Goal: Task Accomplishment & Management: Use online tool/utility

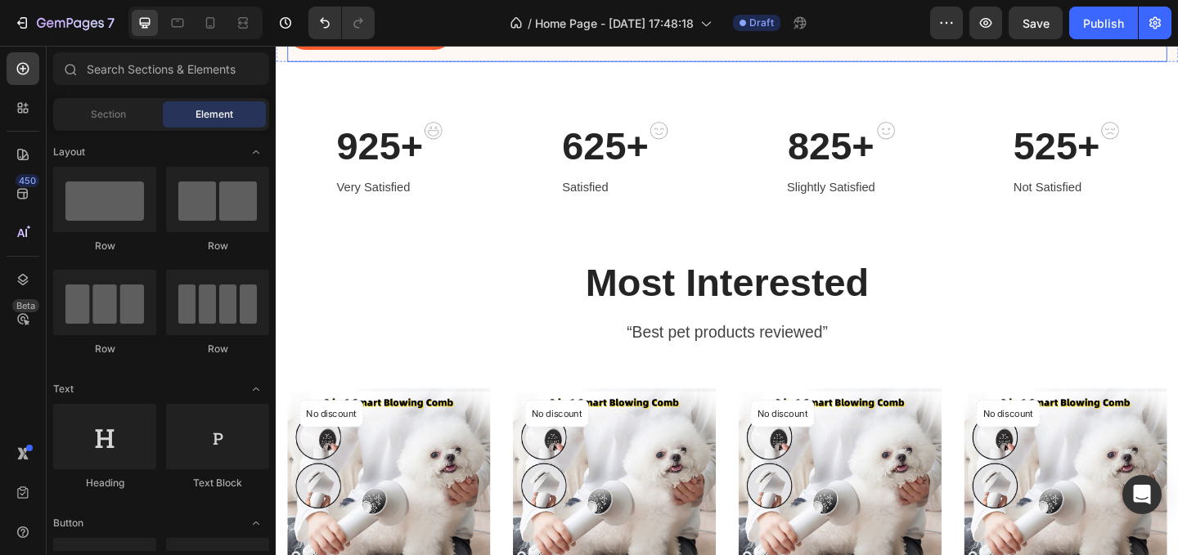
scroll to position [313, 0]
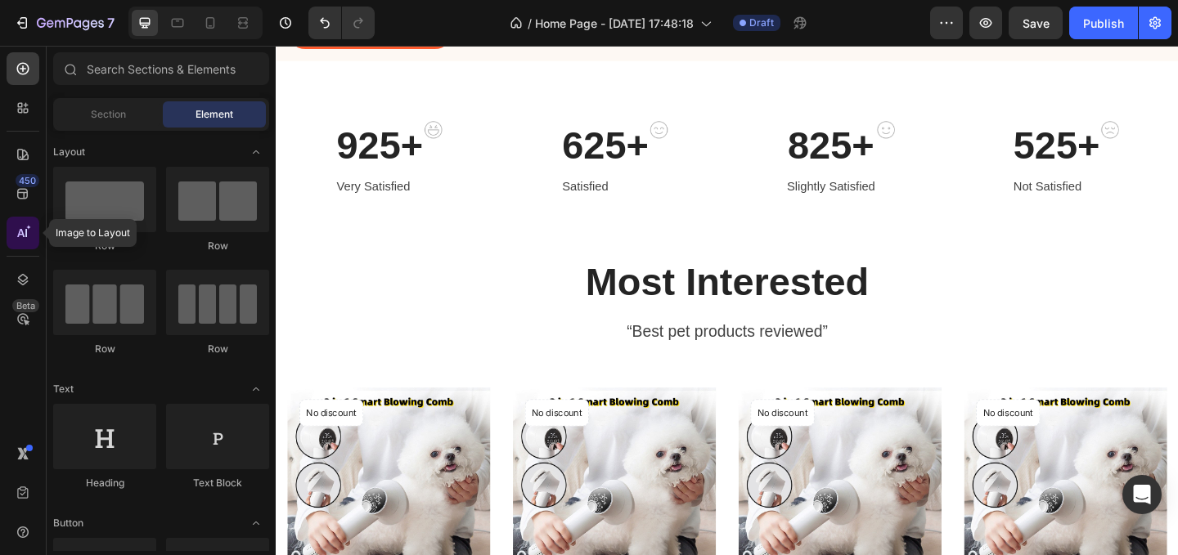
click at [21, 233] on icon at bounding box center [23, 233] width 16 height 16
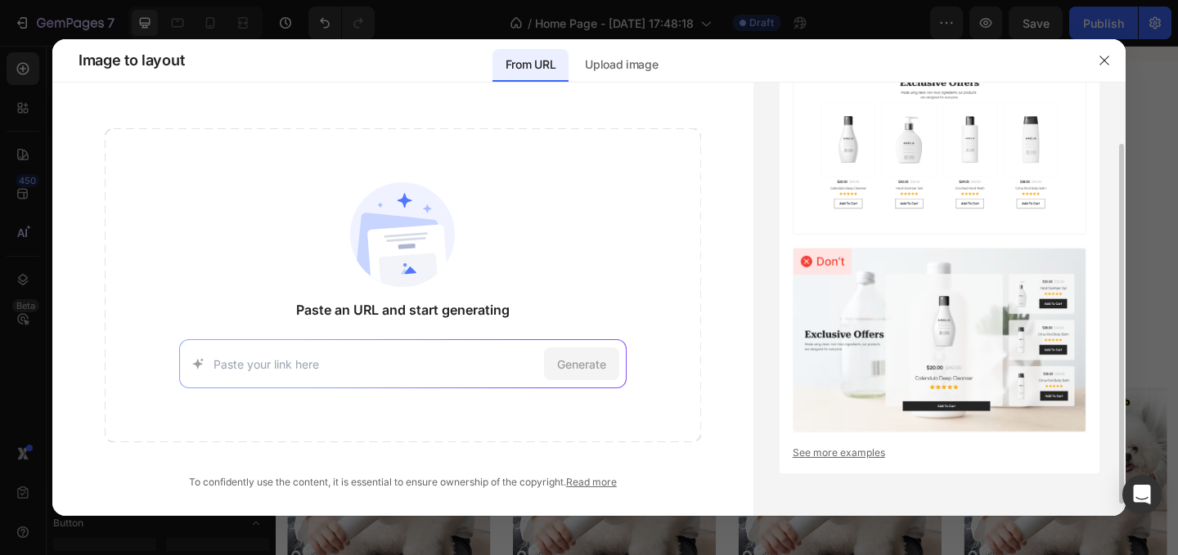
scroll to position [0, 0]
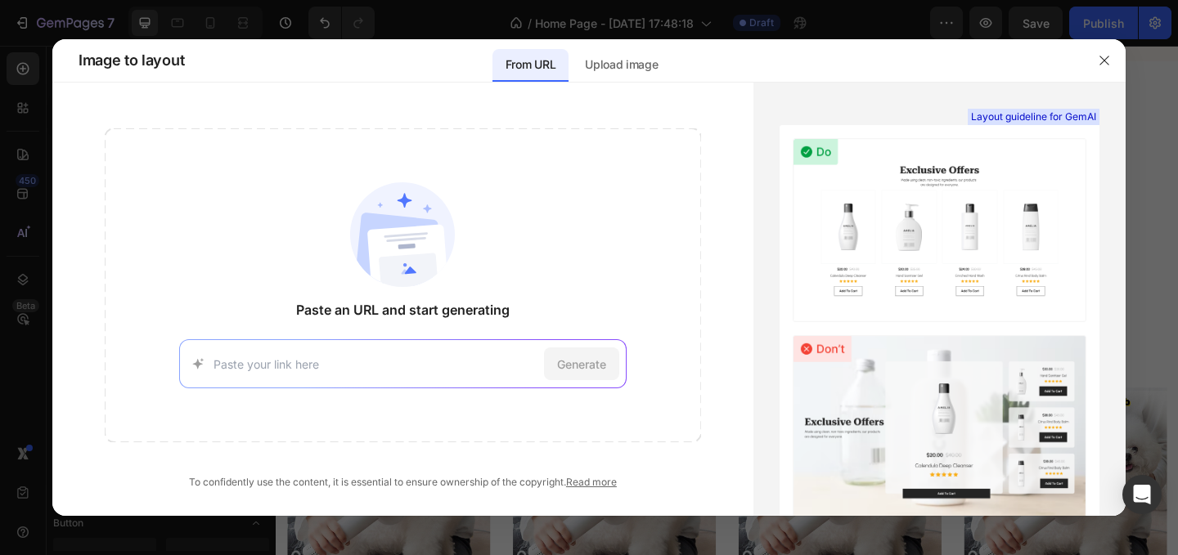
click at [1117, 59] on div at bounding box center [1104, 60] width 43 height 43
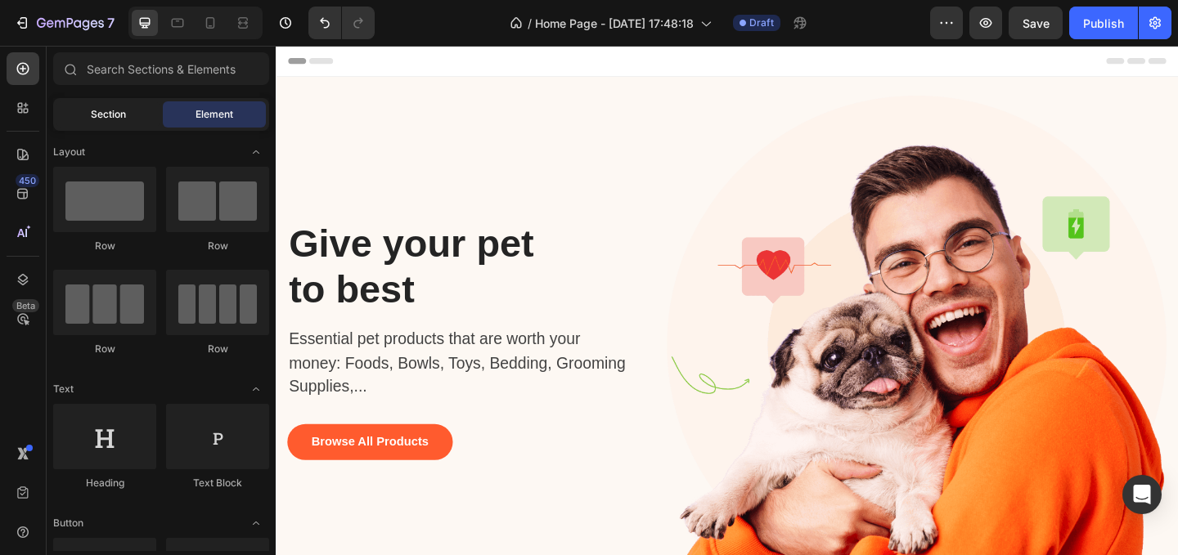
click at [129, 107] on div "Section" at bounding box center [107, 114] width 103 height 26
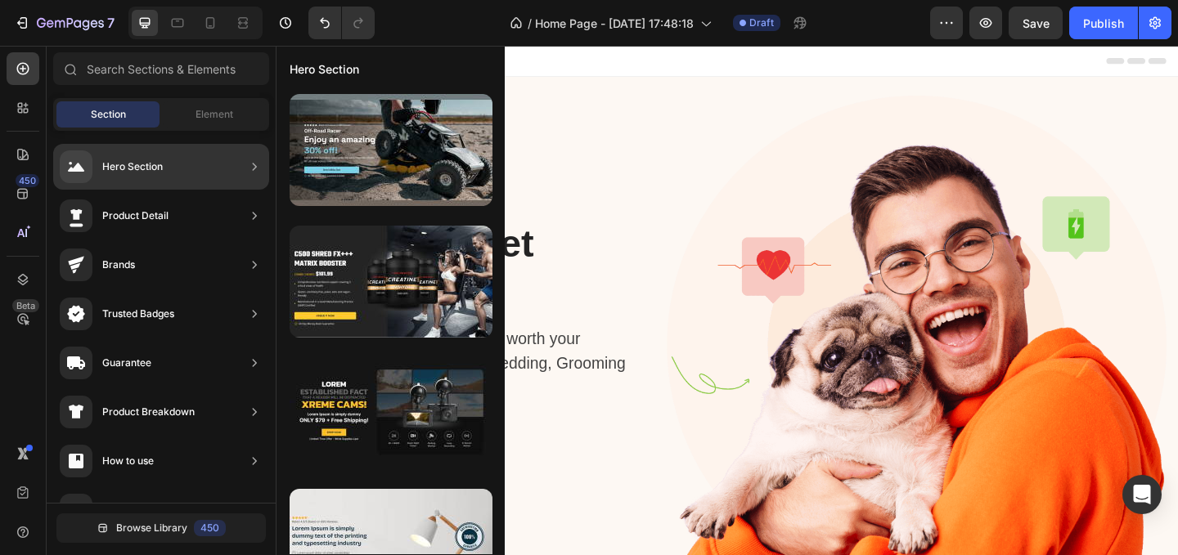
click at [178, 176] on div "Hero Section" at bounding box center [161, 167] width 216 height 46
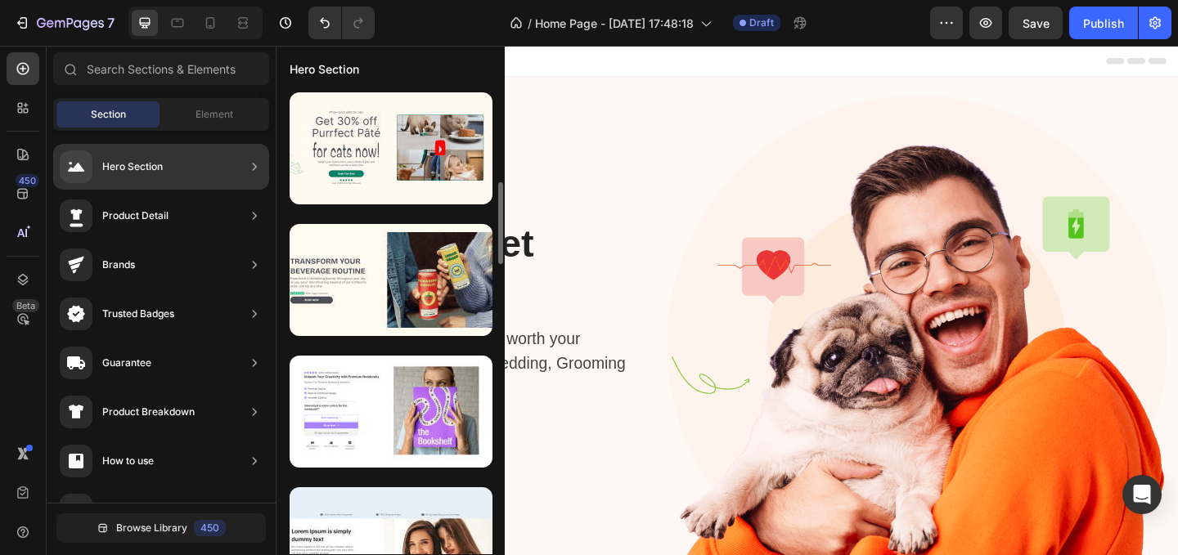
scroll to position [315, 0]
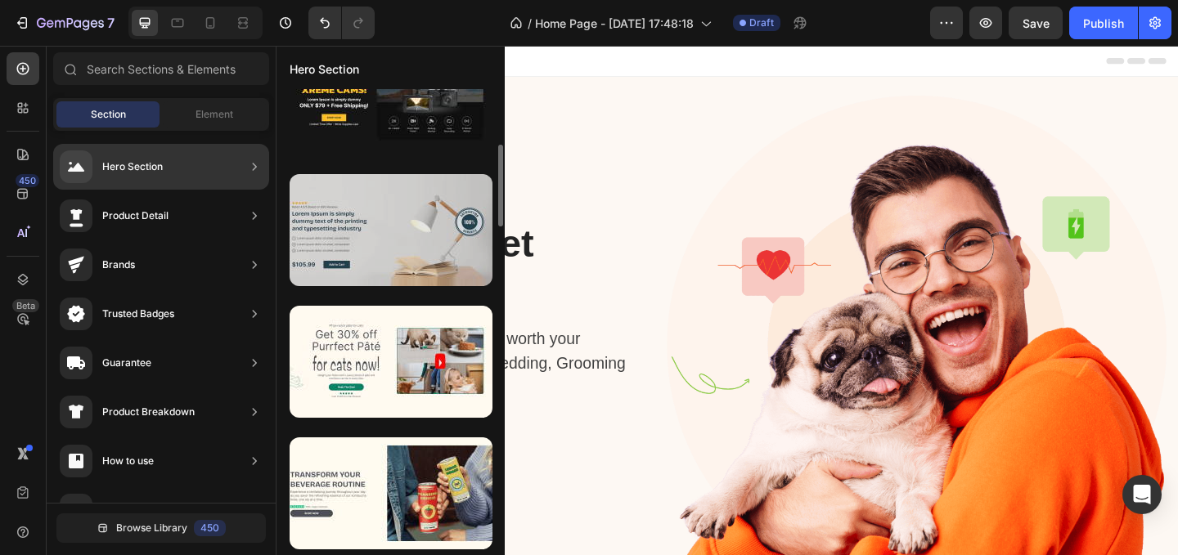
click at [372, 192] on div at bounding box center [391, 230] width 203 height 112
click at [392, 219] on div at bounding box center [391, 230] width 203 height 112
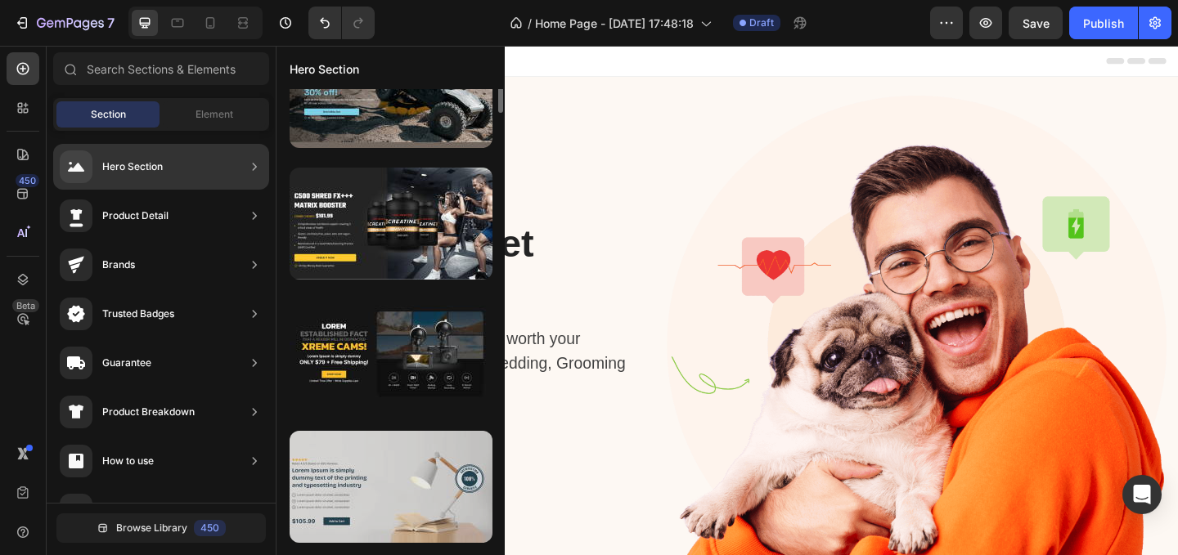
scroll to position [0, 0]
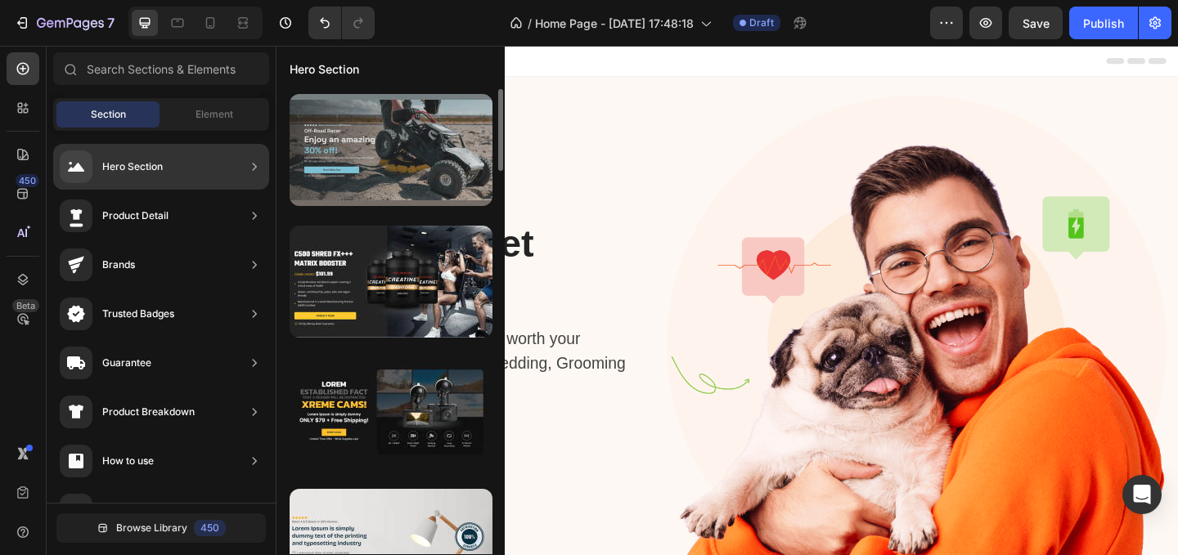
click at [388, 134] on div at bounding box center [391, 150] width 203 height 112
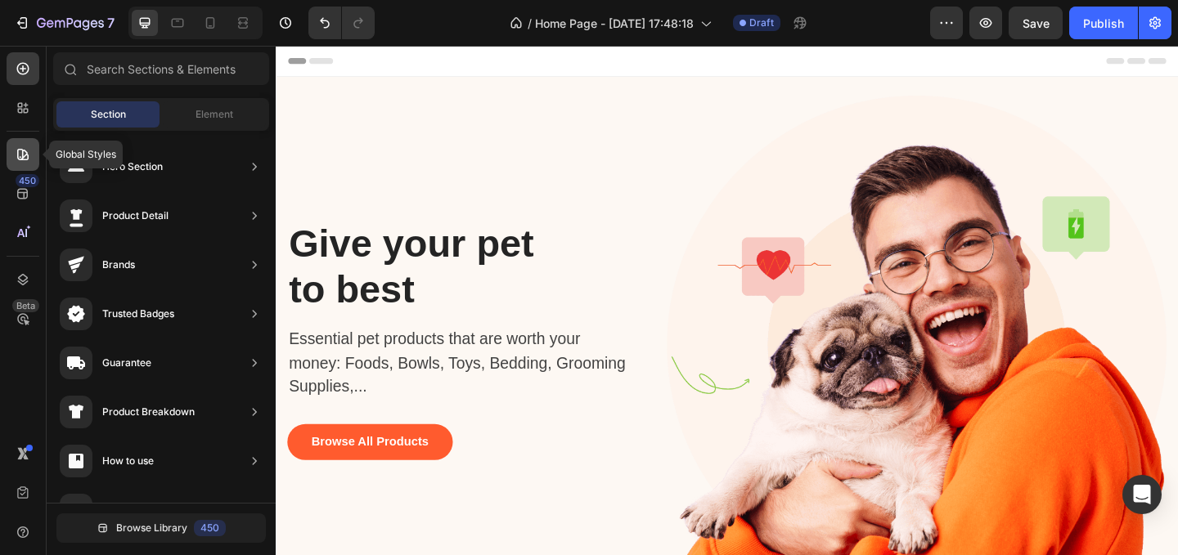
click at [27, 143] on div at bounding box center [23, 154] width 33 height 33
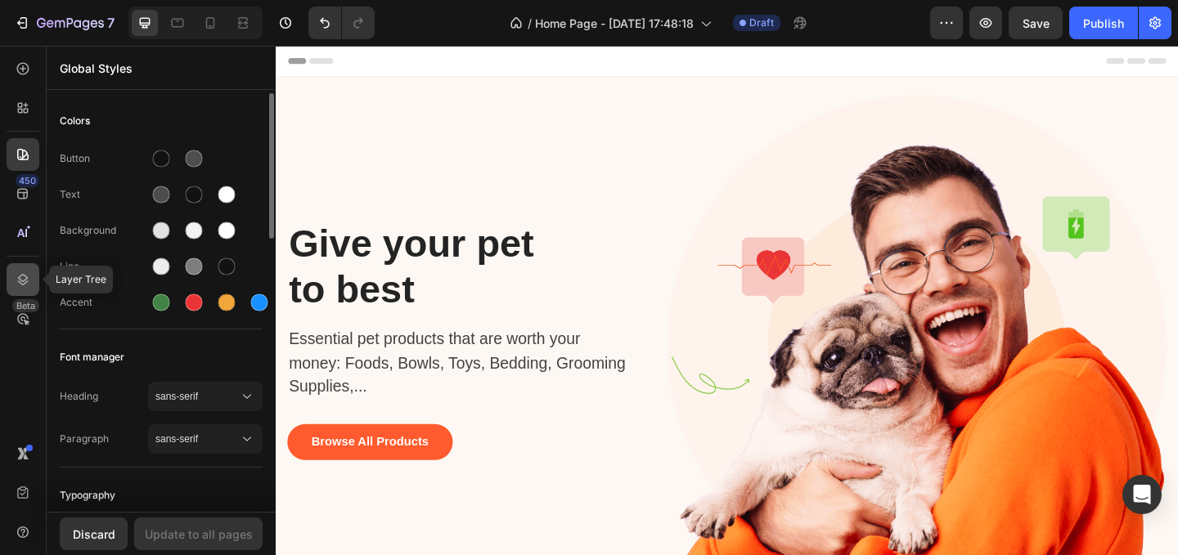
click at [29, 274] on icon at bounding box center [23, 280] width 16 height 16
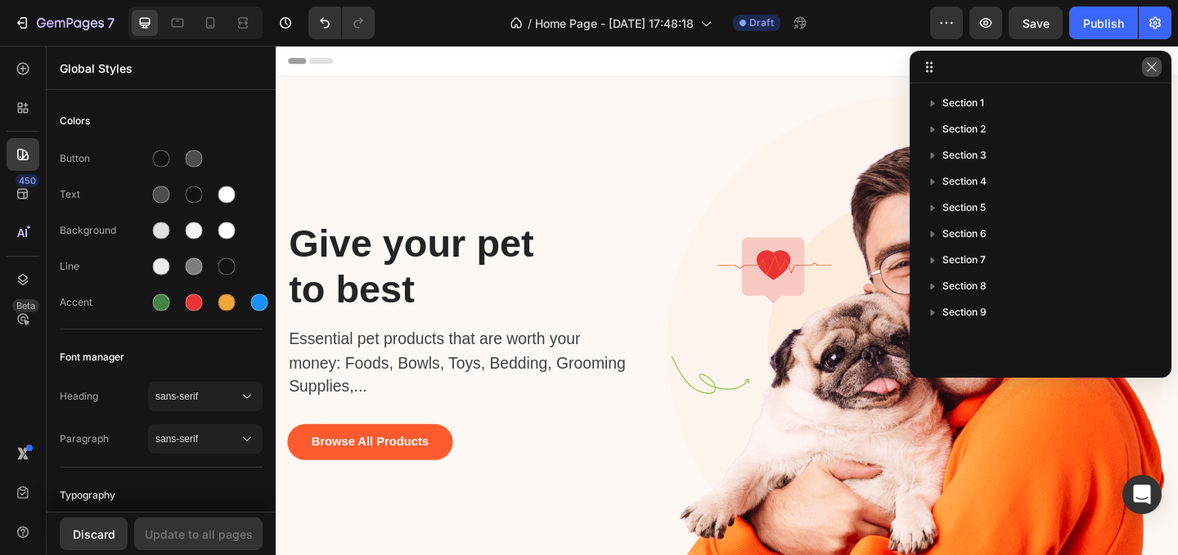
click at [1159, 67] on button "button" at bounding box center [1152, 67] width 20 height 20
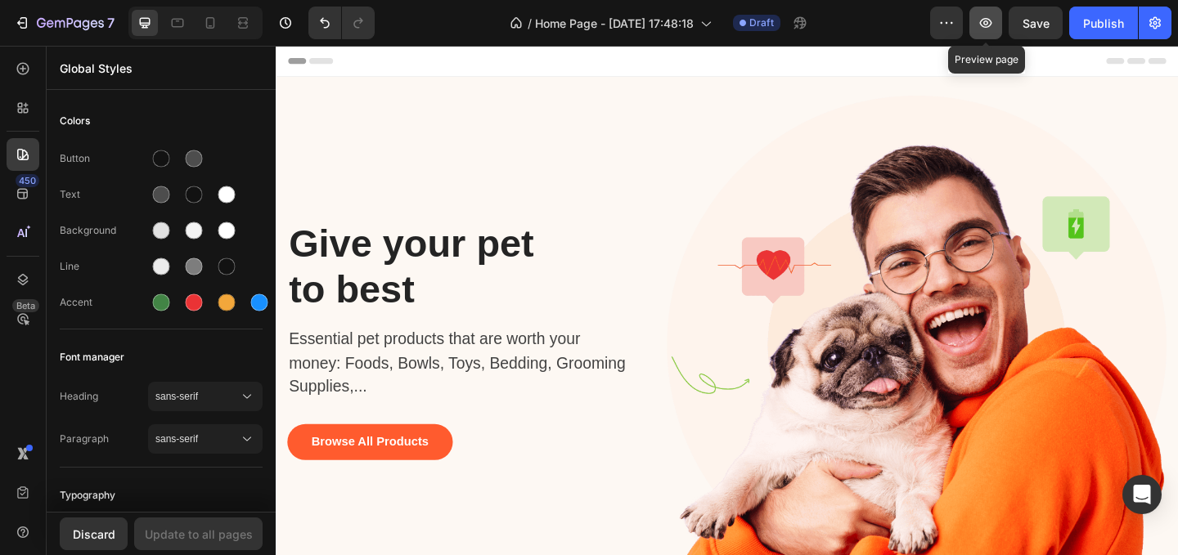
click at [978, 19] on icon "button" at bounding box center [985, 23] width 16 height 16
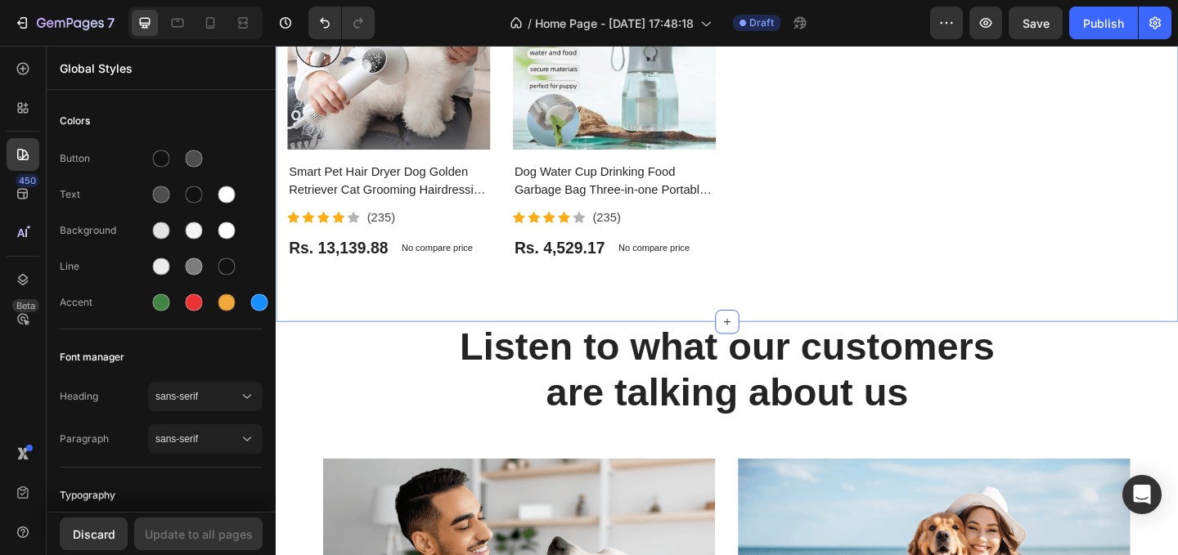
scroll to position [2466, 0]
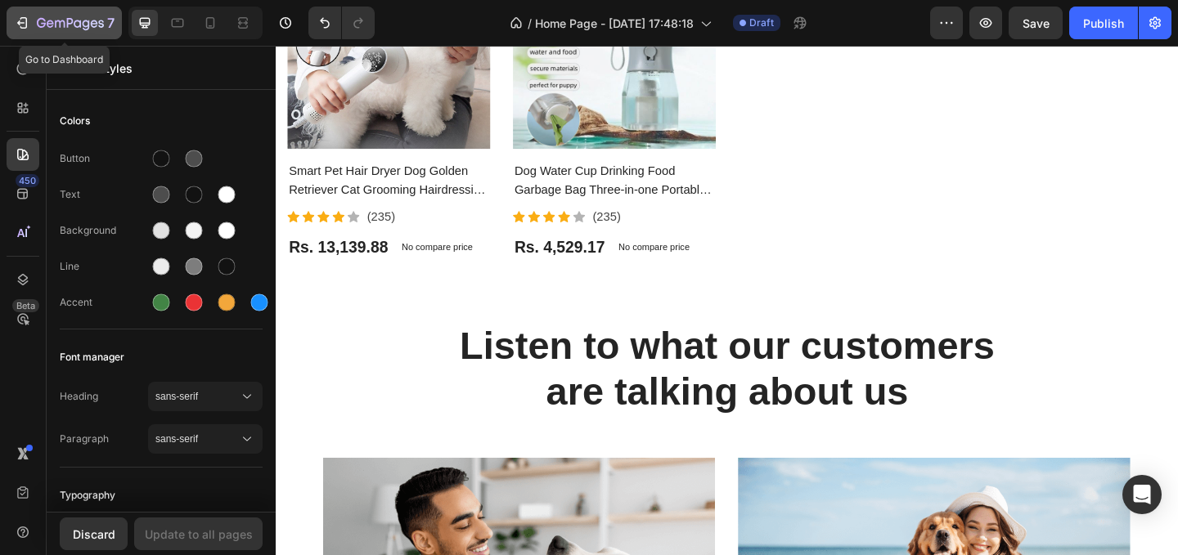
click at [24, 25] on icon "button" at bounding box center [22, 23] width 16 height 16
